Goal: Information Seeking & Learning: Find specific fact

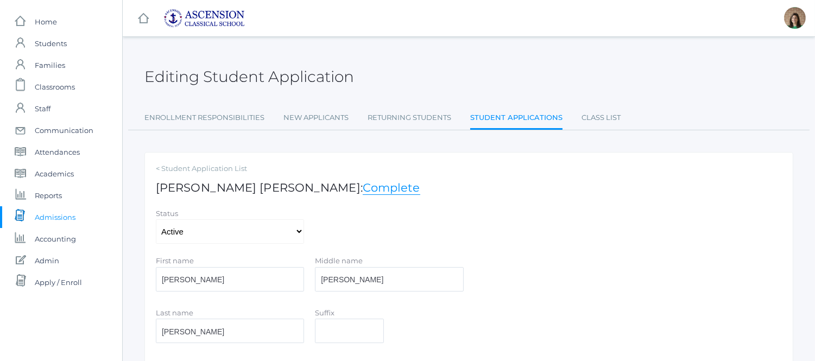
click at [61, 219] on span "Admissions" at bounding box center [55, 217] width 41 height 22
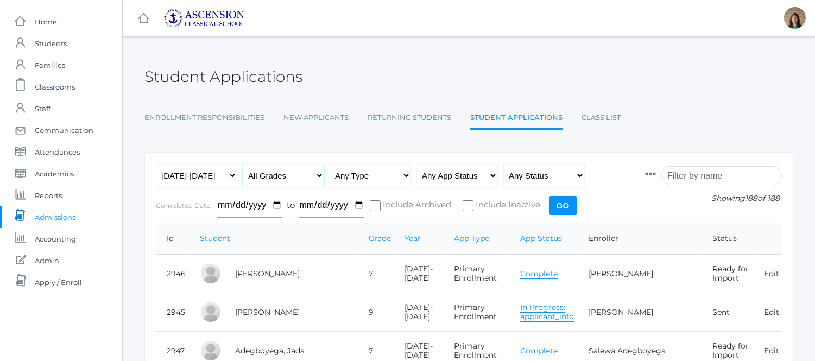
click at [317, 175] on select "All Grades Grammar - Kindergarten - 1st Grade - 2nd Grade - 3rd Grade - 4th Gra…" at bounding box center [283, 176] width 81 height 24
click at [572, 89] on div "Student Applications" at bounding box center [469, 71] width 649 height 40
click at [403, 174] on select "Any Type New Student - Promoted - Not Promoted All Enrollment - Primary - Secon…" at bounding box center [370, 176] width 81 height 24
select select "application"
click at [330, 164] on select "Any Type New Student - Promoted - Not Promoted All Enrollment - Primary - Secon…" at bounding box center [370, 176] width 81 height 24
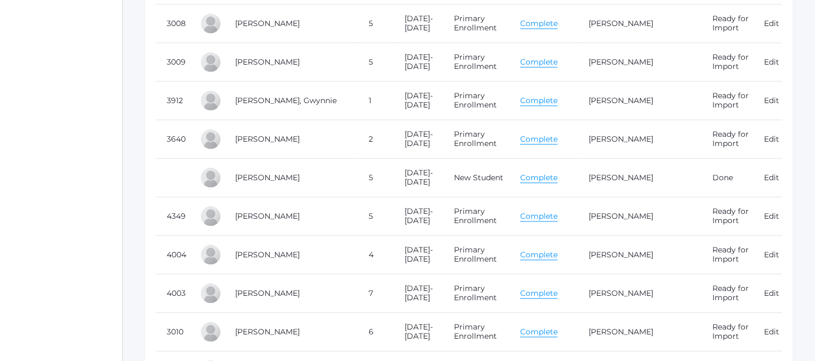
scroll to position [4423, 0]
click at [541, 185] on td "Complete" at bounding box center [544, 177] width 68 height 39
click at [541, 181] on link "Complete" at bounding box center [538, 177] width 37 height 10
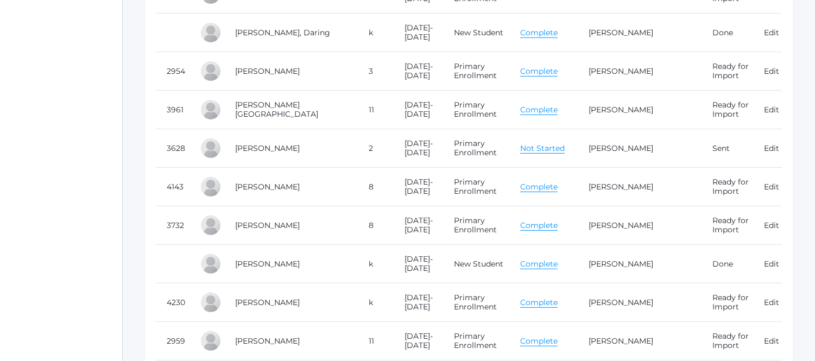
scroll to position [780, 0]
click at [528, 112] on link "Complete" at bounding box center [538, 111] width 37 height 10
click at [542, 114] on link "Complete" at bounding box center [538, 111] width 37 height 10
click at [531, 188] on link "Complete" at bounding box center [538, 188] width 37 height 10
click at [531, 191] on link "Complete" at bounding box center [538, 188] width 37 height 10
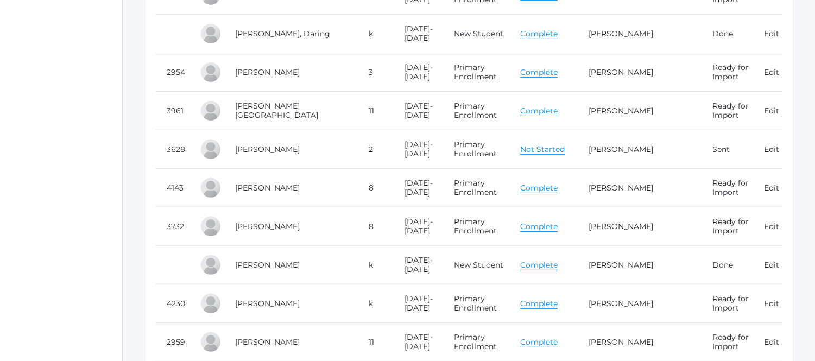
click at [546, 188] on link "Complete" at bounding box center [538, 188] width 37 height 10
click at [545, 190] on link "Complete" at bounding box center [538, 188] width 37 height 10
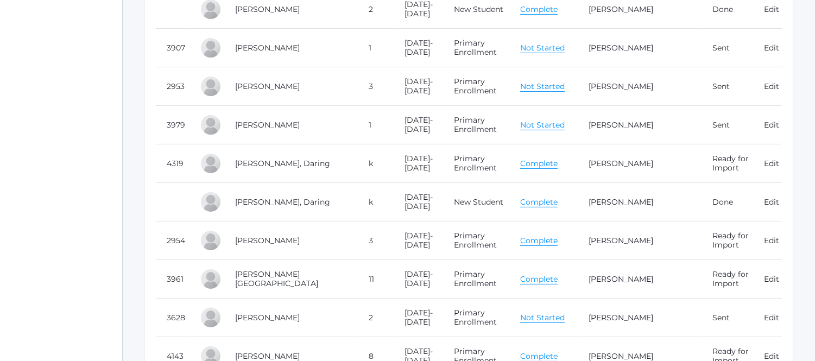
scroll to position [606, 0]
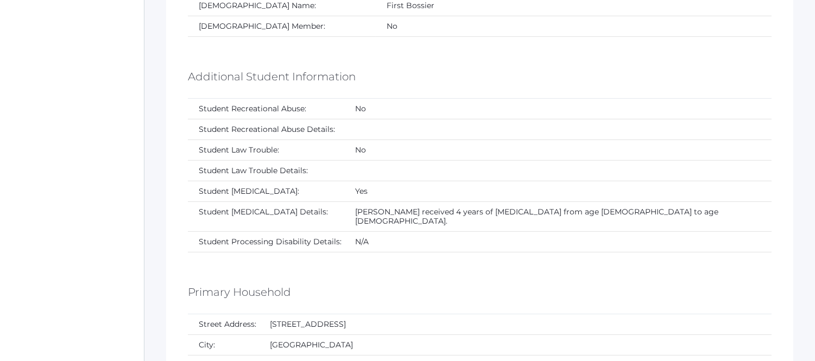
scroll to position [1068, 0]
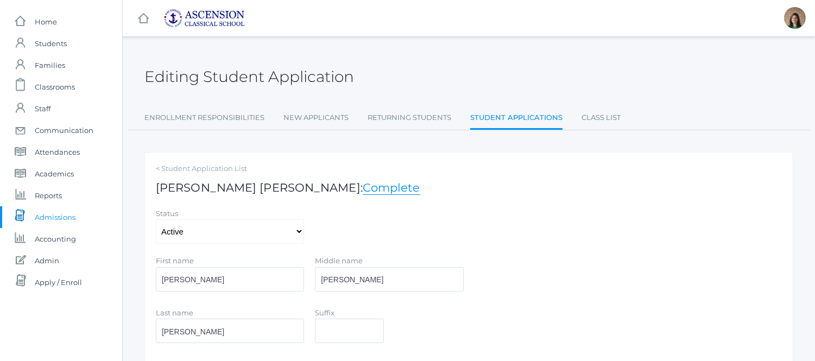
click at [53, 216] on span "Admissions" at bounding box center [55, 217] width 41 height 22
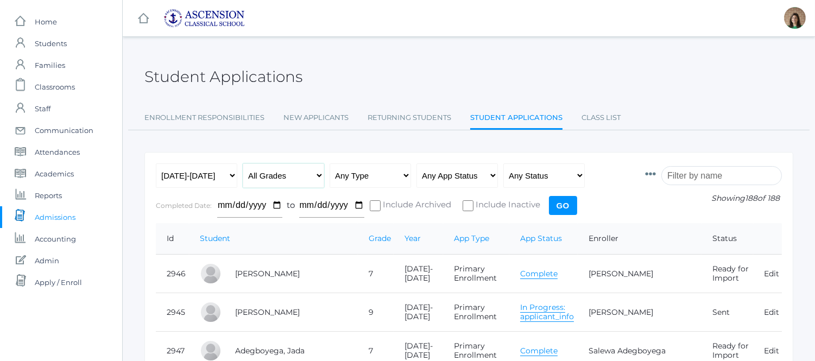
click at [315, 174] on select "All Grades Grammar - Kindergarten - 1st Grade - 2nd Grade - 3rd Grade - 4th Gra…" at bounding box center [283, 176] width 81 height 24
select select "1"
click at [243, 164] on select "All Grades Grammar - Kindergarten - 1st Grade - 2nd Grade - 3rd Grade - 4th Gra…" at bounding box center [283, 176] width 81 height 24
click at [563, 204] on input "Go" at bounding box center [563, 205] width 28 height 19
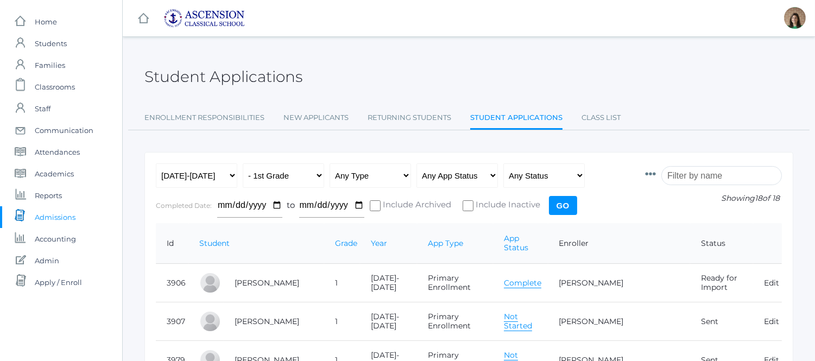
click at [531, 278] on link "Complete" at bounding box center [522, 283] width 37 height 10
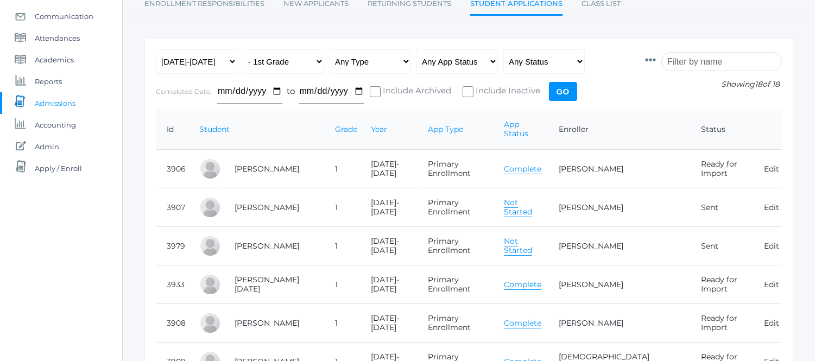
scroll to position [113, 0]
click at [318, 61] on select "All Grades Grammar - Kindergarten - 1st Grade - 2nd Grade - 3rd Grade - 4th Gra…" at bounding box center [283, 63] width 81 height 24
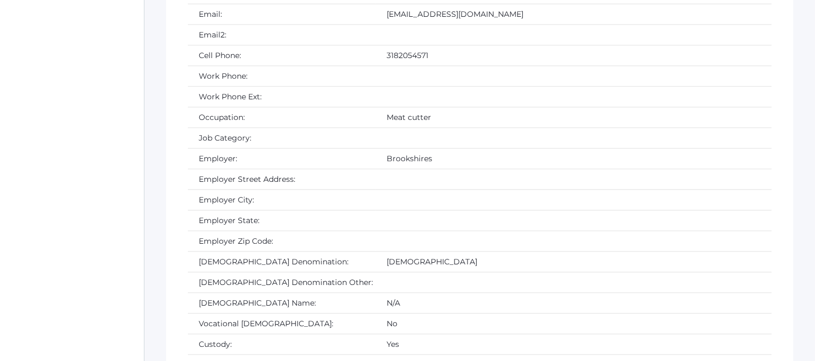
scroll to position [1935, 0]
drag, startPoint x: 441, startPoint y: 20, endPoint x: 322, endPoint y: 15, distance: 119.1
click at [376, 15] on td "[EMAIL_ADDRESS][DOMAIN_NAME]" at bounding box center [574, 14] width 396 height 21
copy td "[EMAIL_ADDRESS][DOMAIN_NAME]"
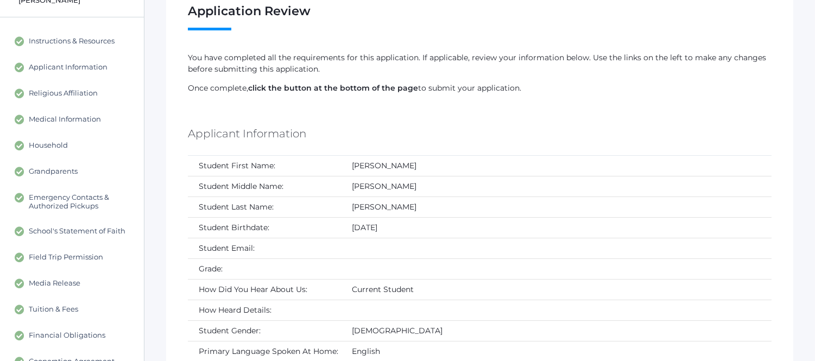
scroll to position [84, 0]
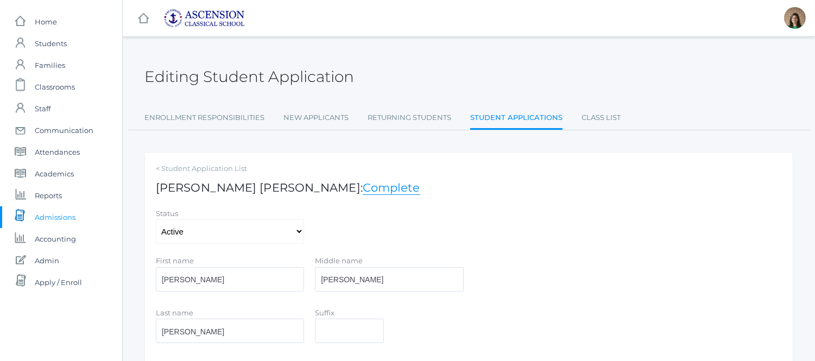
click at [48, 215] on span "Admissions" at bounding box center [55, 217] width 41 height 22
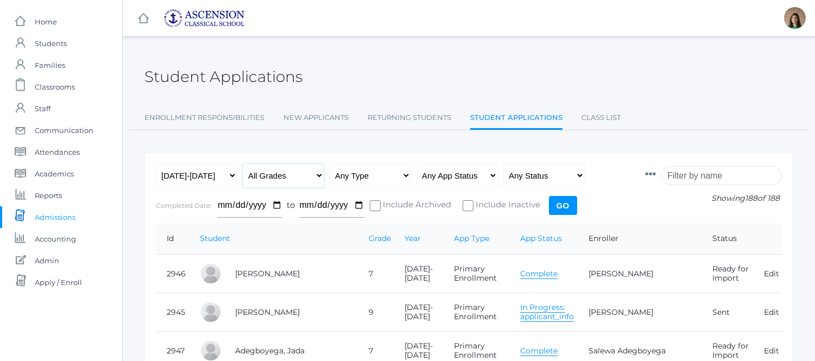
click at [269, 172] on select "All Grades Grammar - Kindergarten - 1st Grade - 2nd Grade - 3rd Grade - 4th Gra…" at bounding box center [283, 176] width 81 height 24
click at [379, 177] on select "Any Type New Student - Promoted - Not Promoted All Enrollment - Primary - Secon…" at bounding box center [370, 176] width 81 height 24
click at [295, 177] on select "All Grades Grammar - Kindergarten - 1st Grade - 2nd Grade - 3rd Grade - 4th Gra…" at bounding box center [283, 176] width 81 height 24
click at [457, 180] on select "Any App Status Not Started In Progress Complete" at bounding box center [457, 176] width 81 height 24
select select "complete"
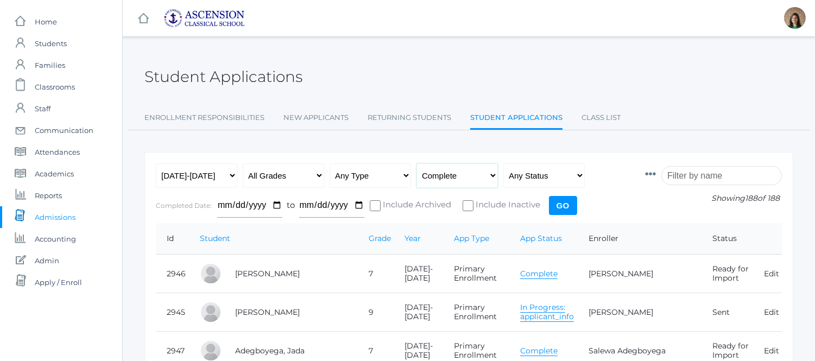
click at [417, 164] on select "Any App Status Not Started In Progress Complete" at bounding box center [457, 176] width 81 height 24
click at [522, 180] on select "Any Status Ready to Send Sent Done Ready to Import Imported" at bounding box center [544, 176] width 81 height 24
click at [390, 171] on select "Any Type New Student - Promoted - Not Promoted All Enrollment - Primary - Secon…" at bounding box center [370, 176] width 81 height 24
select select "primary_enrollment"
click at [330, 164] on select "Any Type New Student - Promoted - Not Promoted All Enrollment - Primary - Secon…" at bounding box center [370, 176] width 81 height 24
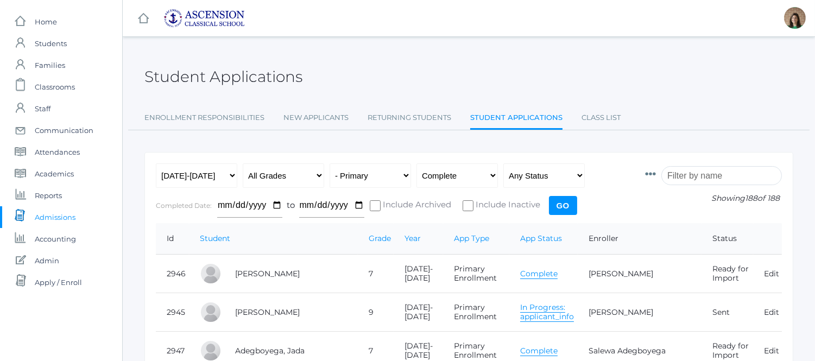
click at [567, 208] on input "Go" at bounding box center [563, 205] width 28 height 19
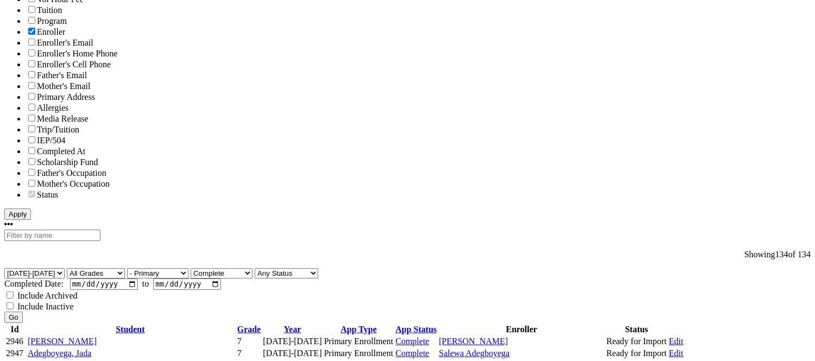
scroll to position [453, 0]
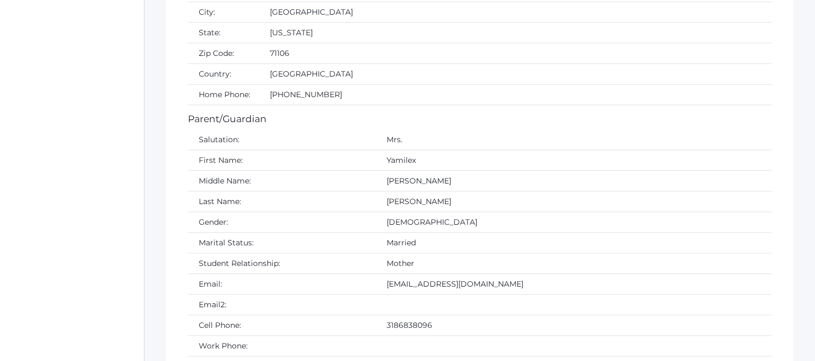
scroll to position [1503, 0]
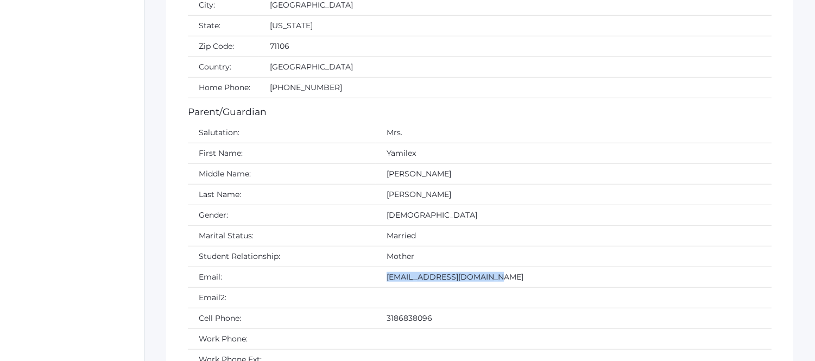
drag, startPoint x: 444, startPoint y: 280, endPoint x: 321, endPoint y: 284, distance: 123.4
click at [376, 284] on td "[EMAIL_ADDRESS][DOMAIN_NAME]" at bounding box center [574, 277] width 396 height 21
copy td "[EMAIL_ADDRESS][DOMAIN_NAME]"
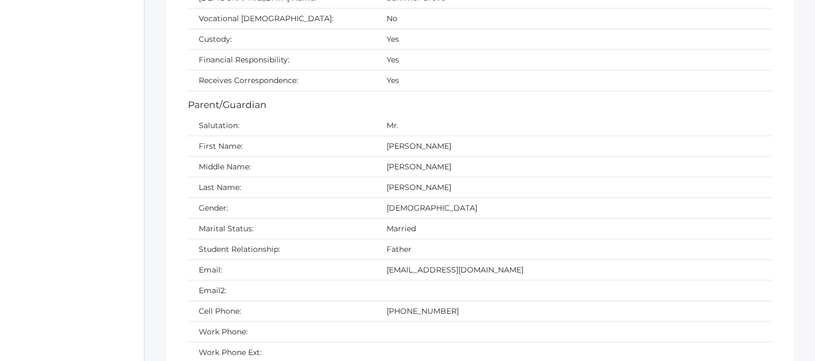
scroll to position [2087, 0]
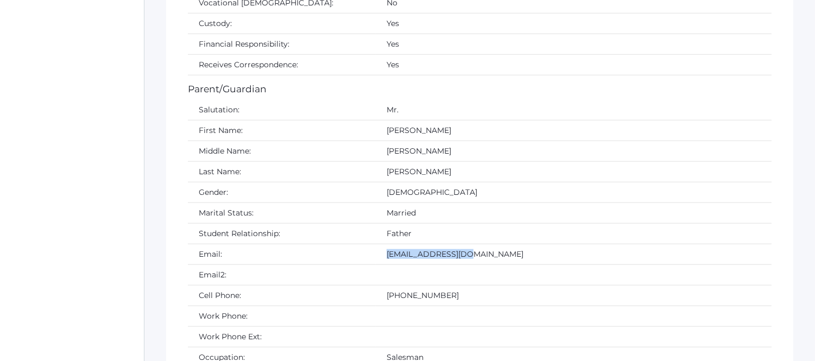
drag, startPoint x: 424, startPoint y: 260, endPoint x: 322, endPoint y: 258, distance: 101.6
click at [376, 258] on td "[EMAIL_ADDRESS][DOMAIN_NAME]" at bounding box center [574, 254] width 396 height 21
click at [376, 260] on td "[EMAIL_ADDRESS][DOMAIN_NAME]" at bounding box center [574, 254] width 396 height 21
drag, startPoint x: 325, startPoint y: 261, endPoint x: 415, endPoint y: 265, distance: 89.7
click at [415, 265] on td "[EMAIL_ADDRESS][DOMAIN_NAME]" at bounding box center [574, 254] width 396 height 21
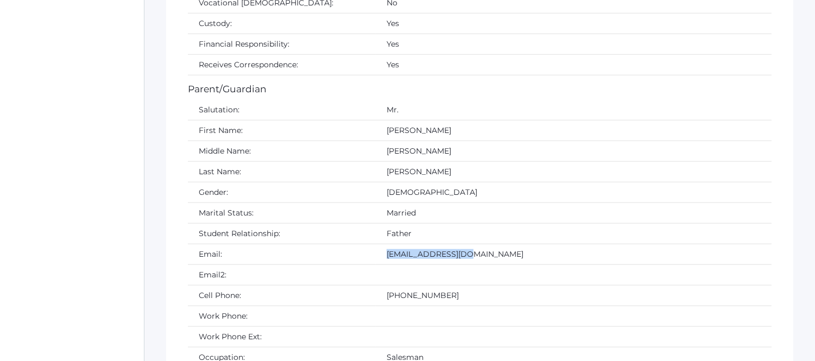
copy td "[EMAIL_ADDRESS][DOMAIN_NAME]"
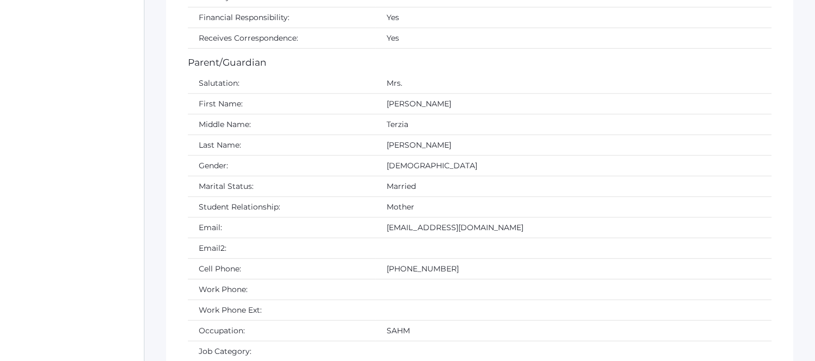
scroll to position [2115, 0]
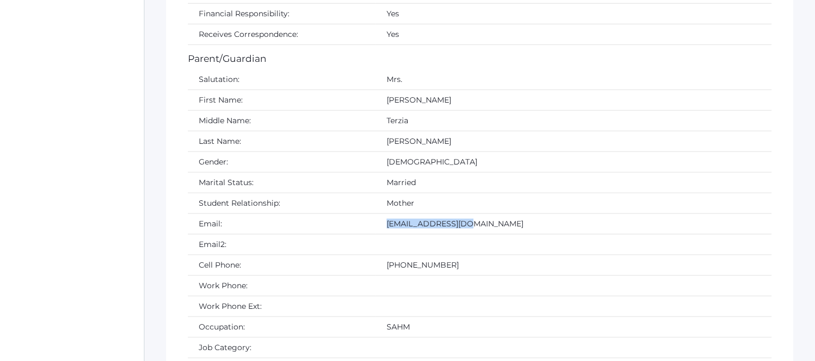
drag, startPoint x: 416, startPoint y: 230, endPoint x: 323, endPoint y: 224, distance: 93.1
click at [376, 224] on td "[EMAIL_ADDRESS][DOMAIN_NAME]" at bounding box center [574, 224] width 396 height 21
copy td "[EMAIL_ADDRESS][DOMAIN_NAME]"
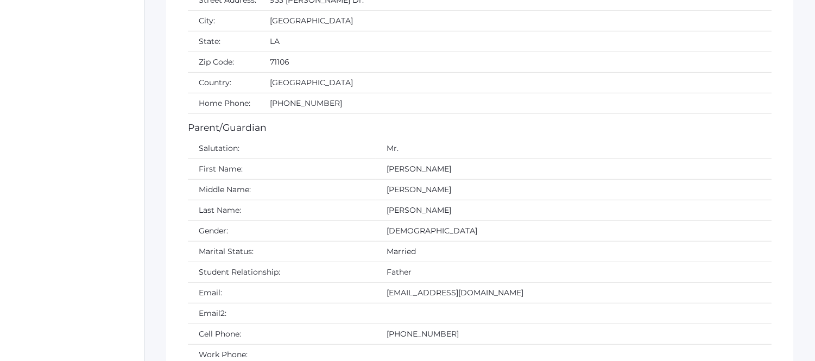
scroll to position [1491, 0]
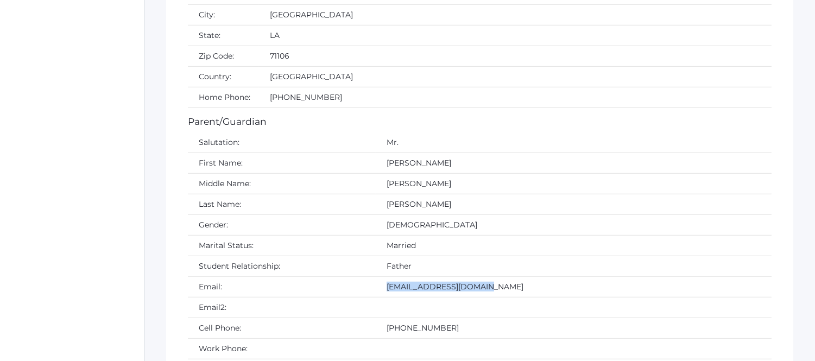
drag, startPoint x: 431, startPoint y: 292, endPoint x: 317, endPoint y: 291, distance: 114.6
click at [376, 291] on td "[EMAIL_ADDRESS][DOMAIN_NAME]" at bounding box center [574, 287] width 396 height 21
copy td "Mattbankston@ymail.com"
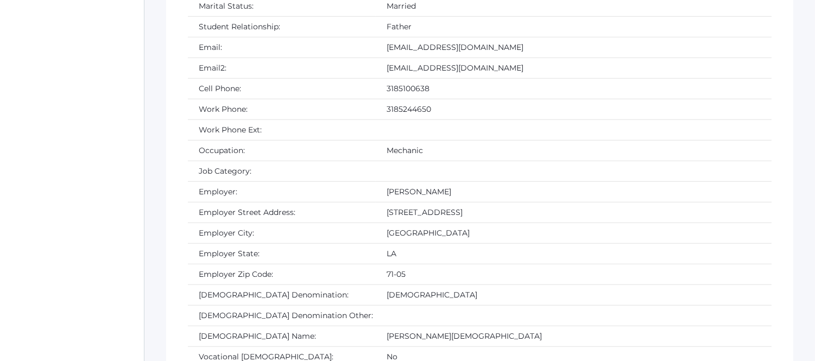
scroll to position [1707, 0]
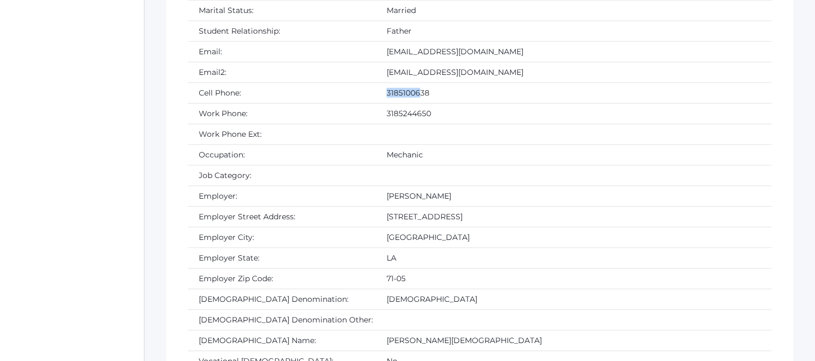
drag, startPoint x: 326, startPoint y: 99, endPoint x: 355, endPoint y: 101, distance: 28.8
click at [376, 101] on td "3185100638" at bounding box center [574, 93] width 396 height 21
drag, startPoint x: 373, startPoint y: 99, endPoint x: 319, endPoint y: 105, distance: 54.7
click at [376, 103] on td "3185100638" at bounding box center [574, 93] width 396 height 21
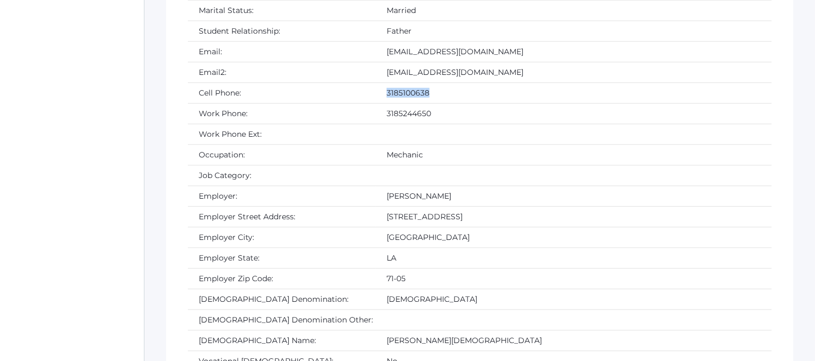
copy td "3185100638"
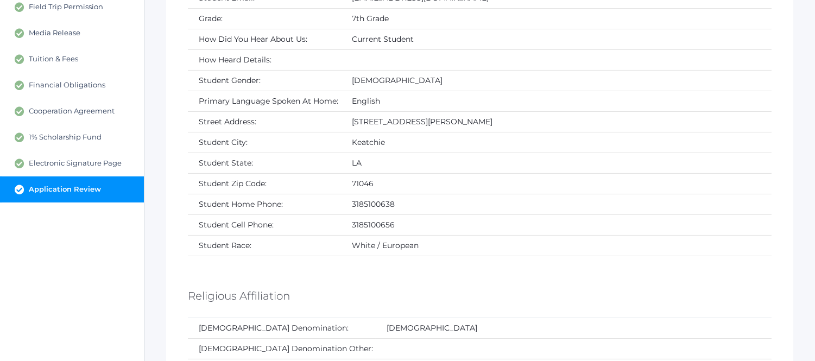
scroll to position [335, 0]
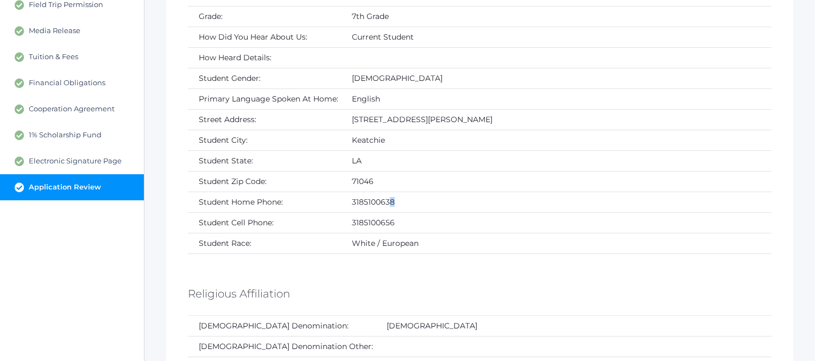
drag, startPoint x: 415, startPoint y: 203, endPoint x: 390, endPoint y: 208, distance: 26.0
click at [390, 208] on td "3185100638" at bounding box center [556, 202] width 431 height 21
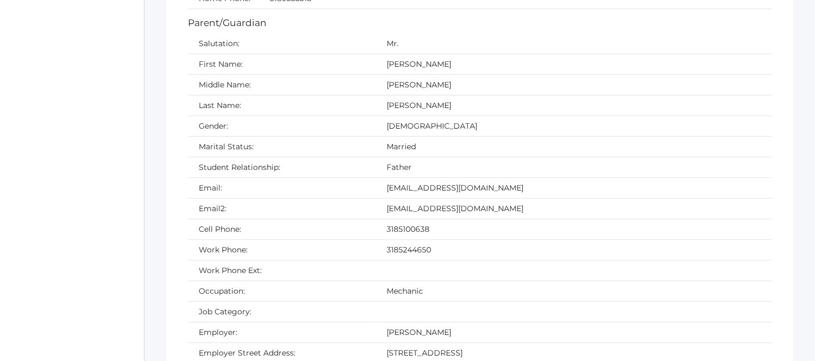
scroll to position [1572, 0]
drag, startPoint x: 321, startPoint y: 191, endPoint x: 406, endPoint y: 193, distance: 85.9
click at [406, 193] on td "[EMAIL_ADDRESS][DOMAIN_NAME]" at bounding box center [574, 187] width 396 height 21
copy td "[EMAIL_ADDRESS][DOMAIN_NAME]"
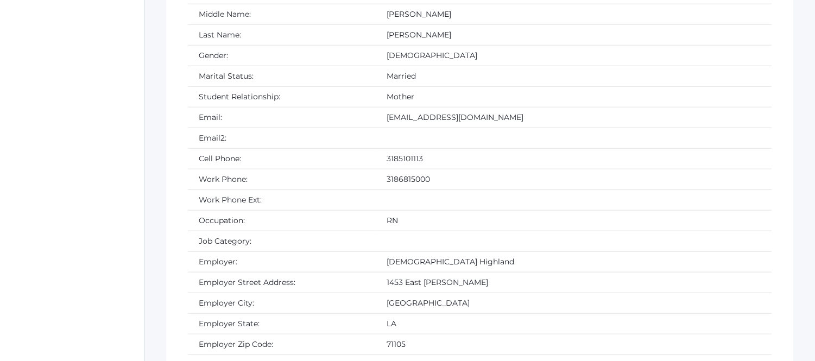
scroll to position [2204, 0]
drag, startPoint x: 377, startPoint y: 165, endPoint x: 307, endPoint y: 163, distance: 70.1
click at [307, 163] on tr "Cell Phone: 3185101113" at bounding box center [480, 158] width 584 height 21
copy tr "3185101113"
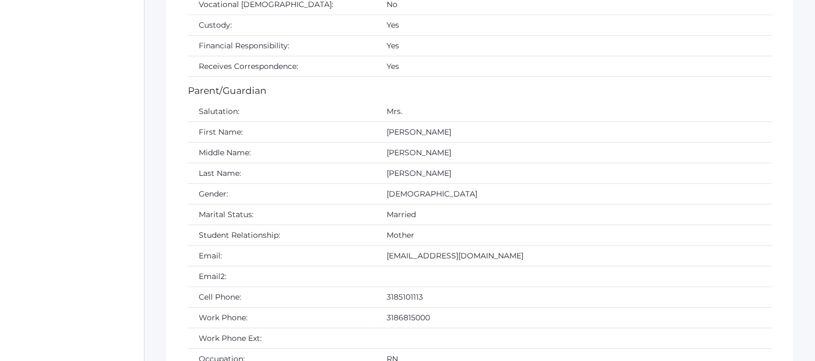
scroll to position [2065, 0]
drag, startPoint x: 422, startPoint y: 264, endPoint x: 322, endPoint y: 267, distance: 99.5
click at [376, 266] on td "[EMAIL_ADDRESS][DOMAIN_NAME]" at bounding box center [574, 256] width 396 height 21
copy td "[EMAIL_ADDRESS][DOMAIN_NAME]"
